Goal: Navigation & Orientation: Find specific page/section

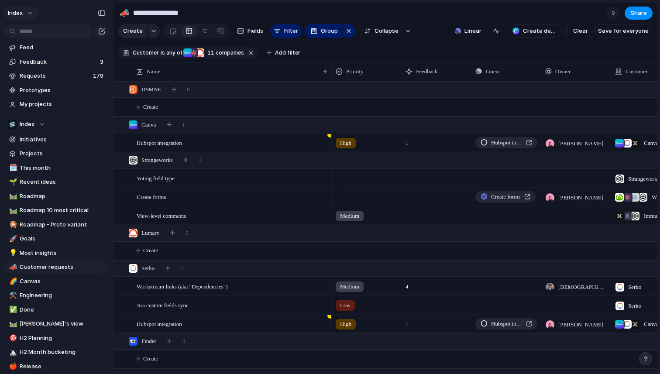
click at [21, 19] on button "Index" at bounding box center [21, 13] width 34 height 14
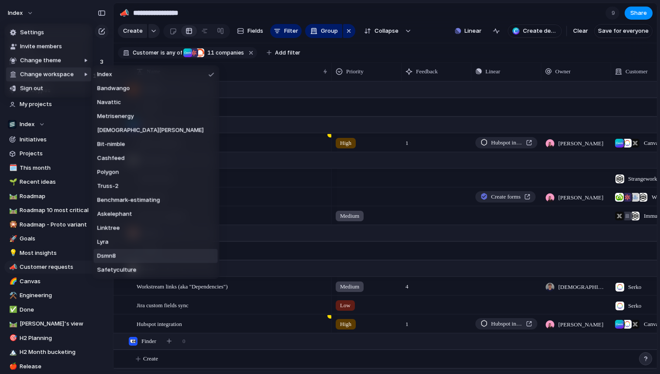
click at [109, 255] on span "Dsmn8" at bounding box center [106, 256] width 19 height 9
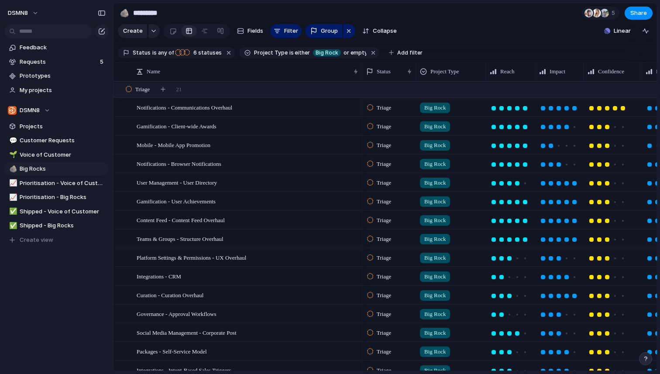
click at [394, 113] on div "Triage" at bounding box center [380, 108] width 27 height 10
click at [395, 114] on div "Triage Backlog To Do Exploring Accepted Planned In Progress Done Released to Pr…" at bounding box center [330, 187] width 660 height 374
click at [387, 112] on span "Triage" at bounding box center [384, 108] width 14 height 9
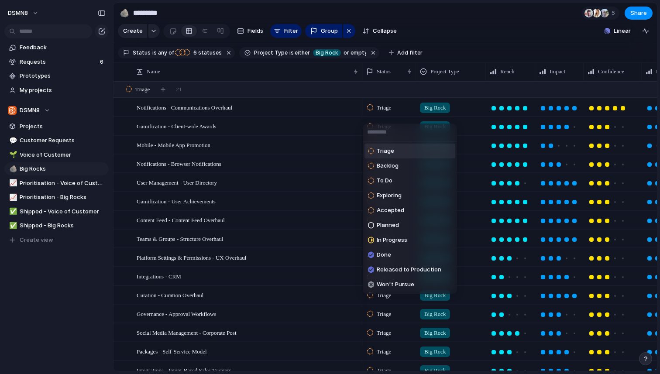
click at [387, 114] on div "Triage Backlog To Do Exploring Accepted Planned In Progress Done Released to Pr…" at bounding box center [330, 187] width 660 height 374
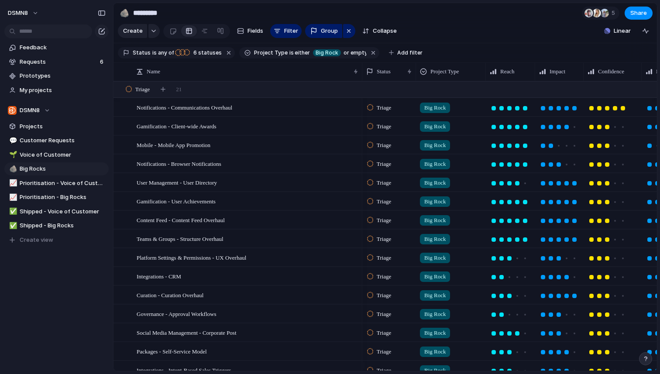
click at [382, 112] on span "Triage" at bounding box center [384, 108] width 14 height 9
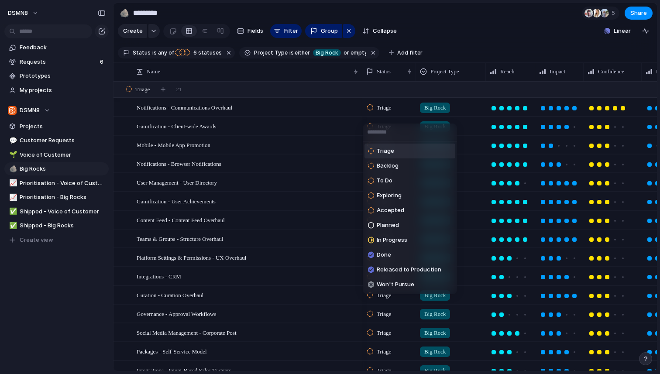
click at [382, 114] on div "Triage Backlog To Do Exploring Accepted Planned In Progress Done Released to Pr…" at bounding box center [330, 187] width 660 height 374
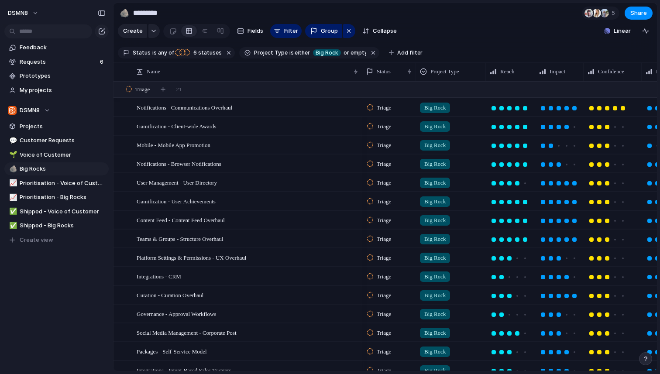
click at [382, 112] on span "Triage" at bounding box center [384, 108] width 14 height 9
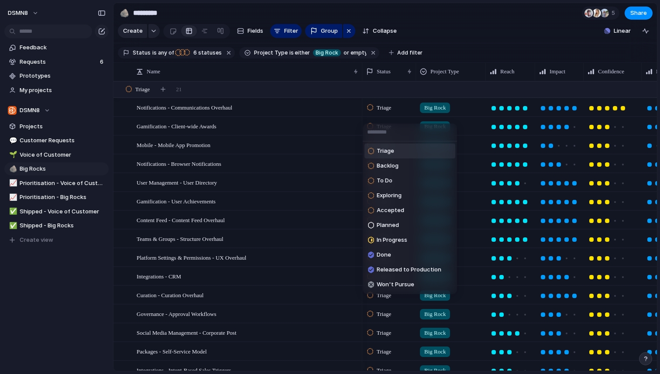
click at [382, 114] on div "Triage Backlog To Do Exploring Accepted Planned In Progress Done Released to Pr…" at bounding box center [330, 187] width 660 height 374
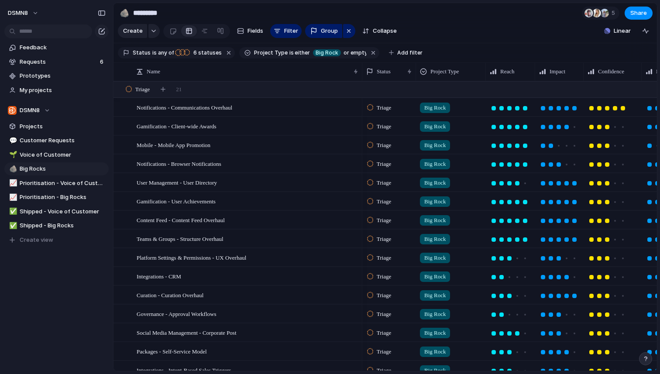
click at [381, 101] on div "Triage" at bounding box center [389, 106] width 53 height 15
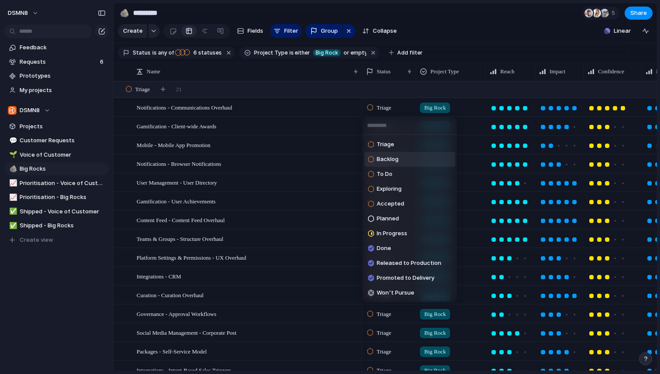
click at [452, 31] on div "Triage Backlog To Do Exploring Accepted Planned In Progress Done Released to Pr…" at bounding box center [330, 187] width 660 height 374
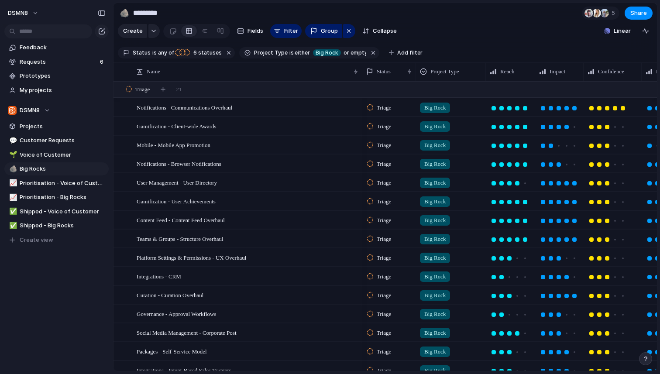
click at [391, 110] on span "Triage" at bounding box center [384, 108] width 14 height 9
click at [464, 37] on div "Triage Backlog To Do Exploring Accepted Planned In Progress Done Released to Pr…" at bounding box center [330, 187] width 660 height 374
click at [384, 153] on div "Triage" at bounding box center [389, 145] width 54 height 18
click at [383, 105] on span "Triage" at bounding box center [384, 108] width 14 height 9
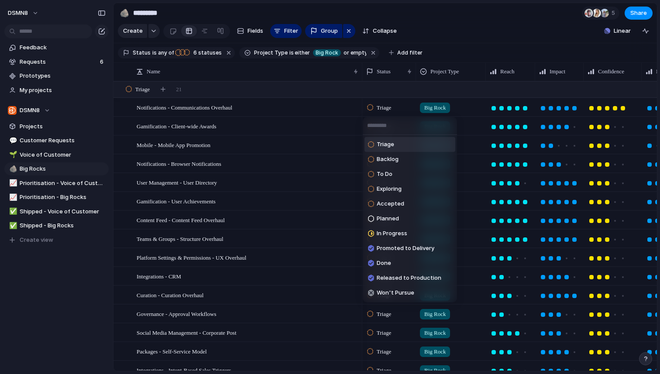
click at [383, 105] on div "Triage Backlog To Do Exploring Accepted Planned In Progress Promoted to Deliver…" at bounding box center [330, 187] width 660 height 374
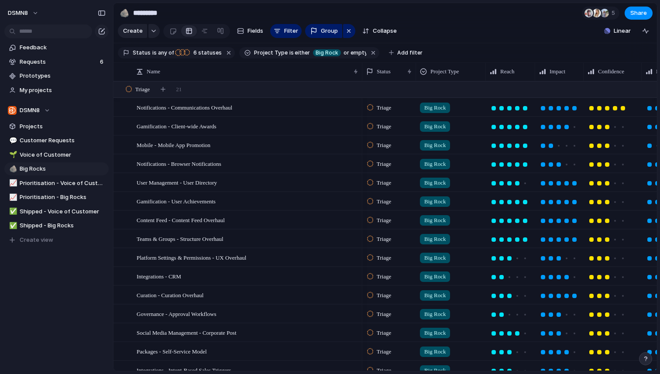
click at [391, 106] on span "Triage" at bounding box center [384, 108] width 14 height 9
click at [393, 106] on div "Triage Backlog To Do Exploring Accepted Planned In Progress Promoted to Deliver…" at bounding box center [330, 187] width 660 height 374
click at [400, 100] on div "Triage" at bounding box center [389, 106] width 53 height 15
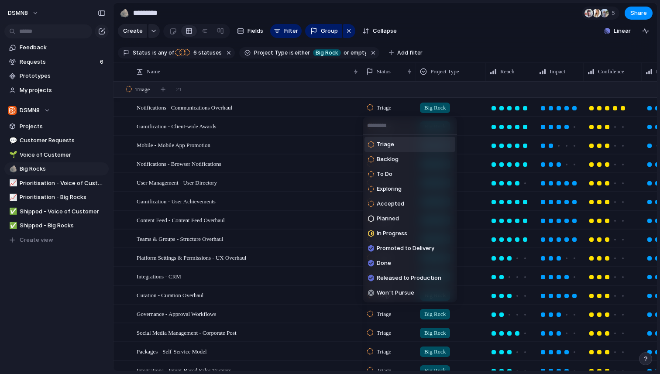
click at [63, 300] on div "Triage Backlog To Do Exploring Accepted Planned In Progress Promoted to Deliver…" at bounding box center [330, 187] width 660 height 374
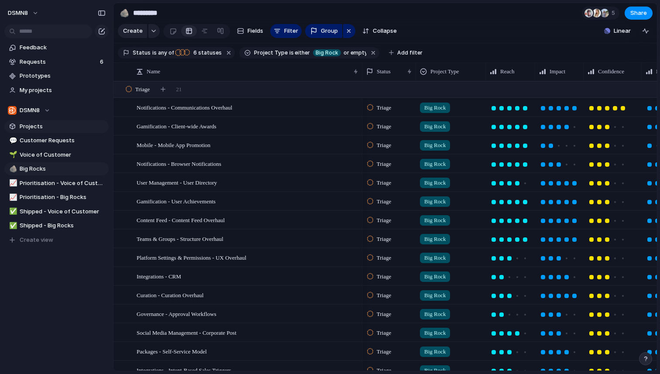
click at [49, 124] on span "Projects" at bounding box center [63, 126] width 86 height 9
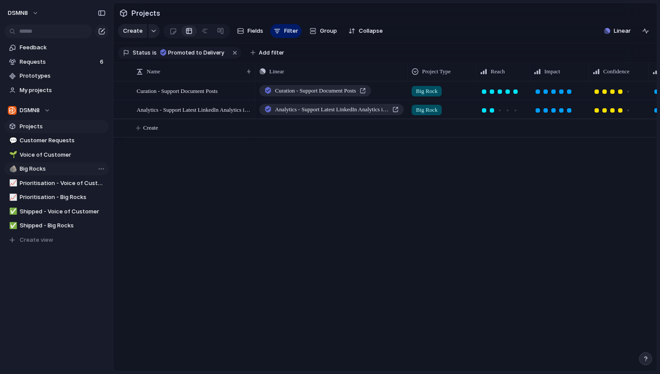
click at [40, 169] on span "Big Rocks" at bounding box center [63, 169] width 86 height 9
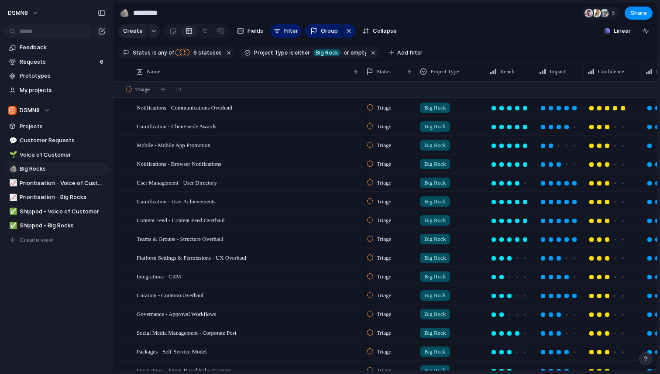
click at [376, 104] on div "Triage" at bounding box center [380, 108] width 27 height 10
click at [391, 103] on div "Triage" at bounding box center [380, 108] width 27 height 10
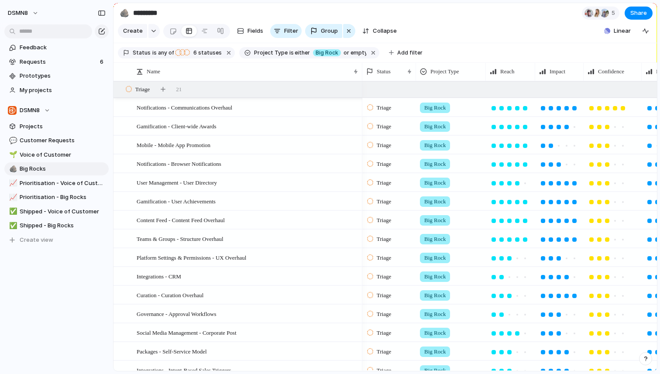
click at [390, 110] on span "Triage" at bounding box center [384, 108] width 14 height 9
click at [391, 109] on span "Triage" at bounding box center [384, 108] width 14 height 9
click at [388, 114] on div "Triage" at bounding box center [389, 107] width 54 height 18
click at [380, 117] on div "Triage" at bounding box center [389, 124] width 53 height 15
click at [380, 169] on div "Triage" at bounding box center [389, 162] width 53 height 15
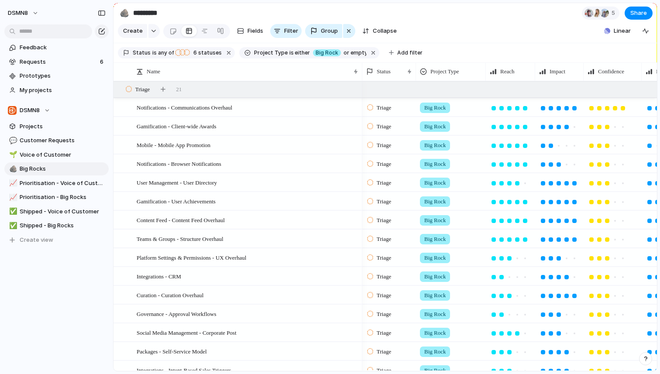
click at [387, 221] on span "Triage" at bounding box center [384, 220] width 14 height 9
click at [386, 221] on span "Triage" at bounding box center [384, 220] width 14 height 9
click at [391, 239] on span "Triage" at bounding box center [384, 239] width 14 height 9
click at [380, 201] on span "Triage" at bounding box center [384, 201] width 14 height 9
click at [383, 151] on div "Triage" at bounding box center [389, 145] width 54 height 18
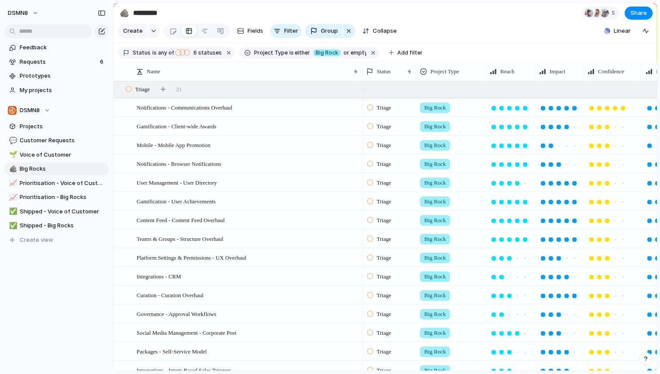
click at [383, 186] on span "Triage" at bounding box center [384, 183] width 14 height 9
click at [386, 239] on span "Triage" at bounding box center [384, 239] width 14 height 9
